Goal: Find specific page/section: Find specific page/section

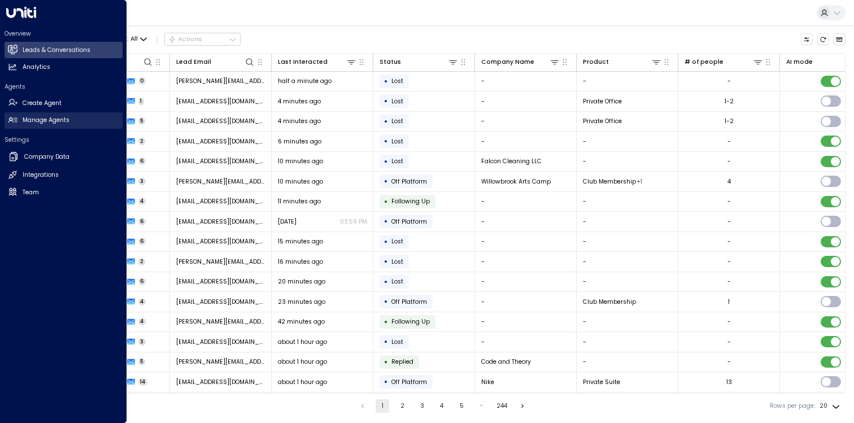
click at [6, 124] on link "Manage Agents Manage Agents" at bounding box center [64, 120] width 118 height 16
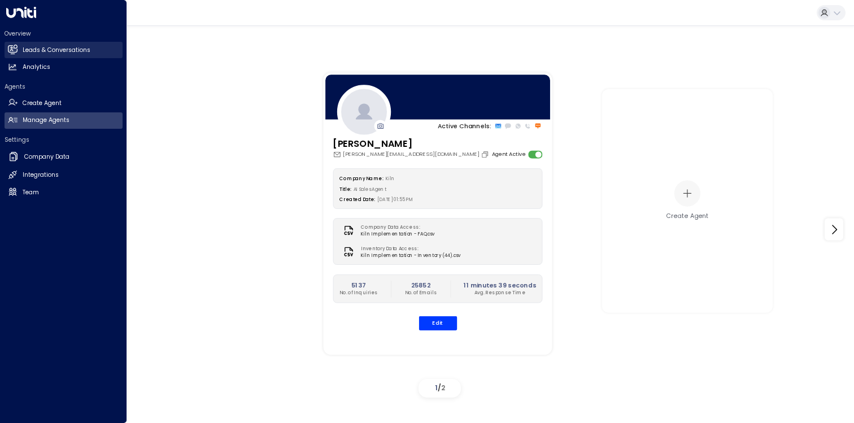
click at [40, 51] on h2 "Leads & Conversations" at bounding box center [57, 50] width 68 height 9
